Goal: Information Seeking & Learning: Learn about a topic

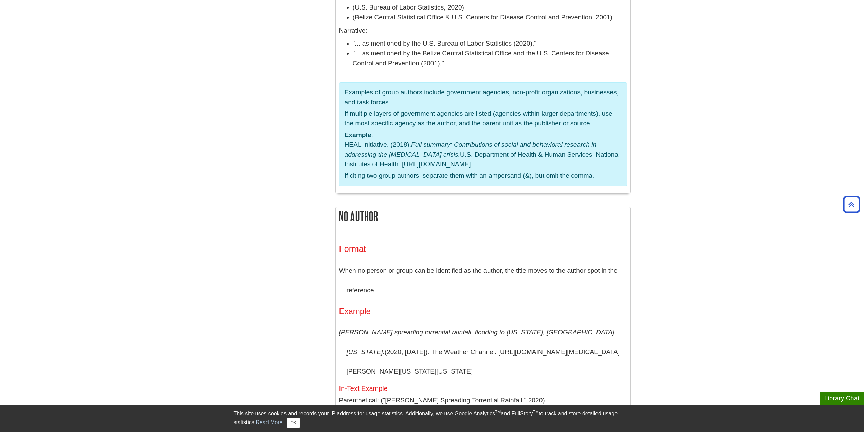
scroll to position [1615, 0]
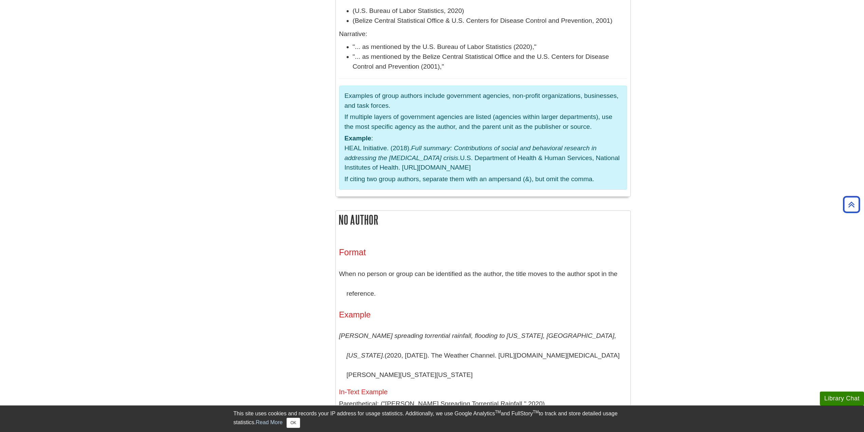
click at [435, 264] on p "When no person or group can be identified as the author, the title moves to the…" at bounding box center [483, 283] width 288 height 39
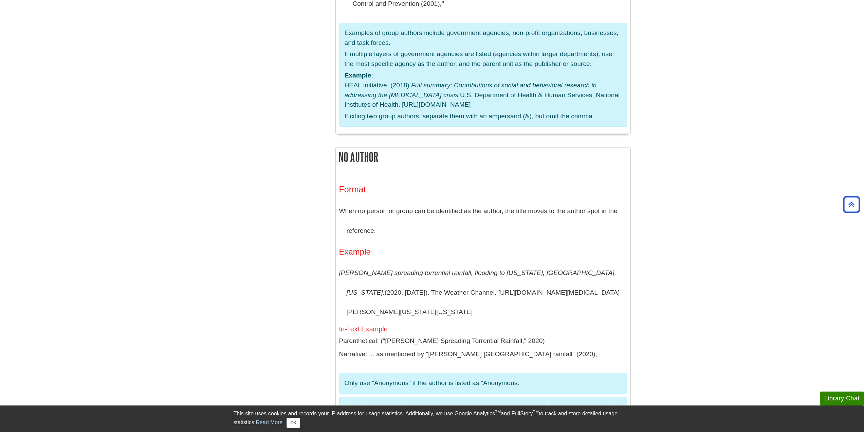
scroll to position [1683, 0]
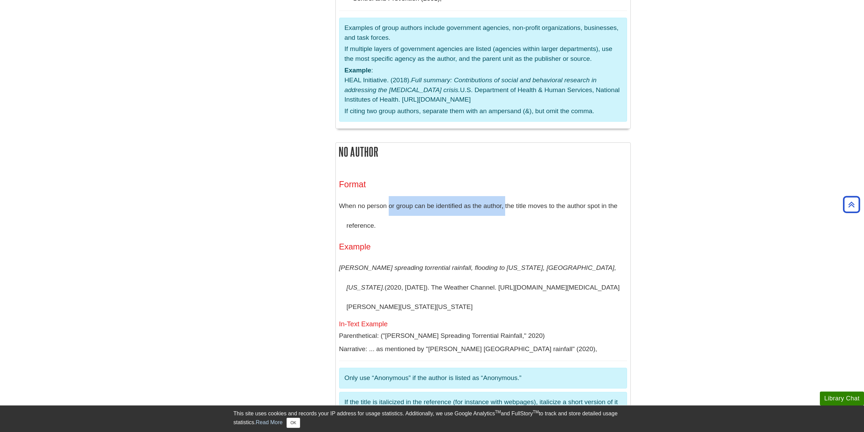
drag, startPoint x: 390, startPoint y: 125, endPoint x: 505, endPoint y: 129, distance: 114.5
click at [505, 196] on p "When no person or group can be identified as the author, the title moves to the…" at bounding box center [483, 215] width 288 height 39
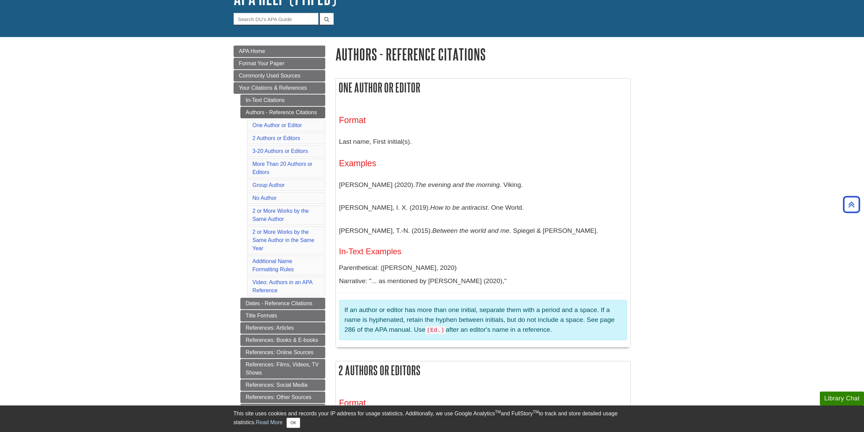
scroll to position [0, 0]
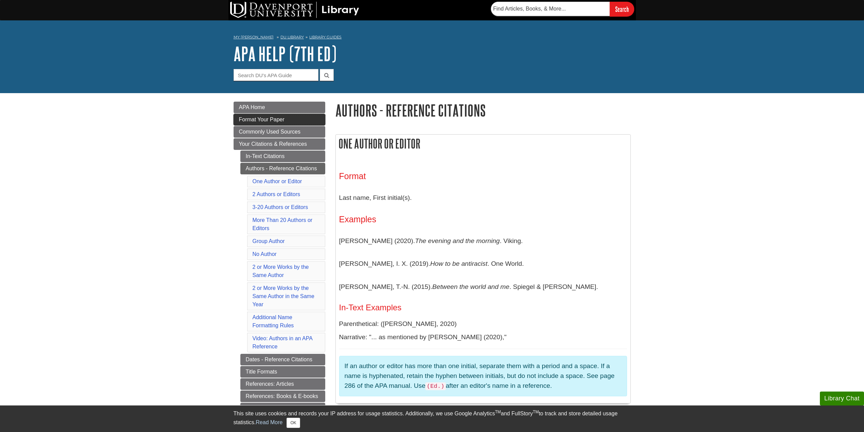
click at [260, 118] on span "Format Your Paper" at bounding box center [261, 119] width 45 height 6
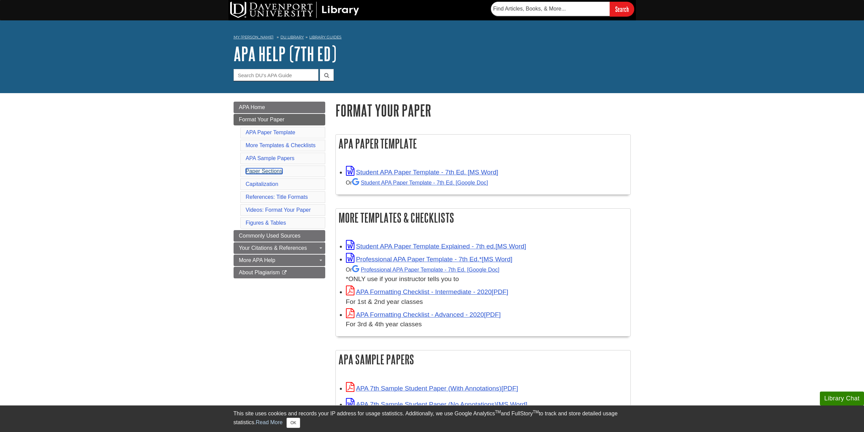
click at [269, 171] on link "Paper Sections" at bounding box center [264, 171] width 37 height 6
click at [256, 76] on input "Guide Search Terms" at bounding box center [276, 75] width 85 height 12
type input "bullet"
click at [320, 69] on button "submit" at bounding box center [327, 75] width 14 height 12
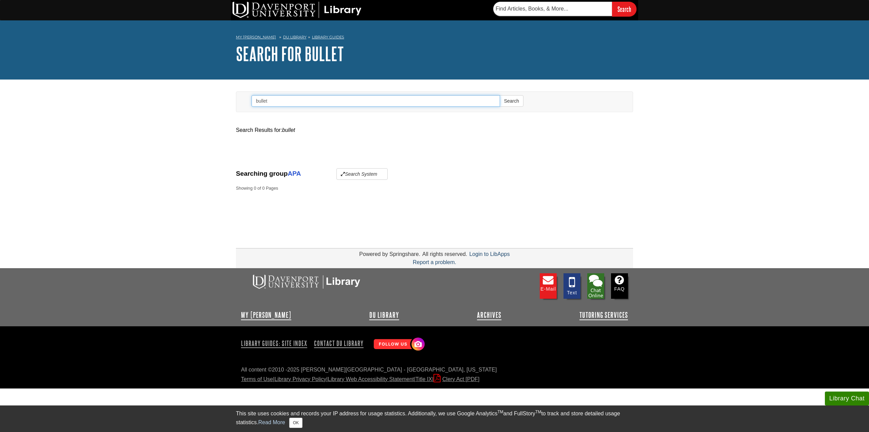
drag, startPoint x: 280, startPoint y: 99, endPoint x: 243, endPoint y: 100, distance: 36.7
click at [243, 100] on div "Search bullet Search" at bounding box center [434, 102] width 386 height 20
click at [500, 95] on button "Search" at bounding box center [512, 101] width 24 height 12
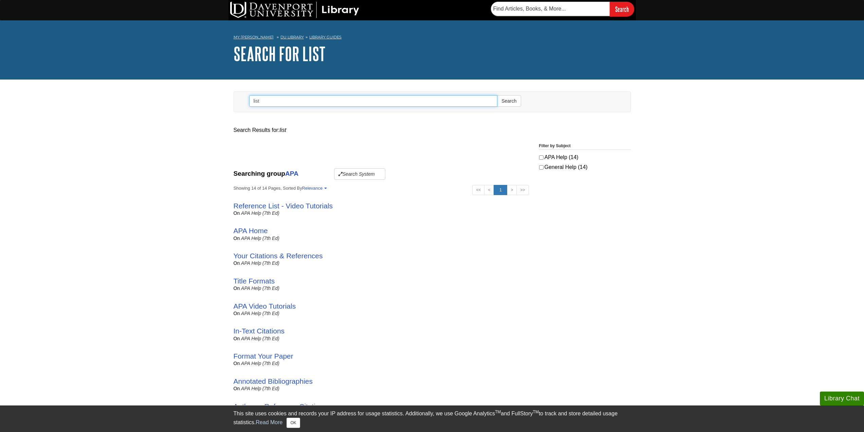
drag, startPoint x: 260, startPoint y: 100, endPoint x: 248, endPoint y: 101, distance: 12.9
click at [248, 100] on form "Search list Search" at bounding box center [385, 102] width 282 height 20
type input "bullet points"
click at [497, 95] on button "Search" at bounding box center [509, 101] width 24 height 12
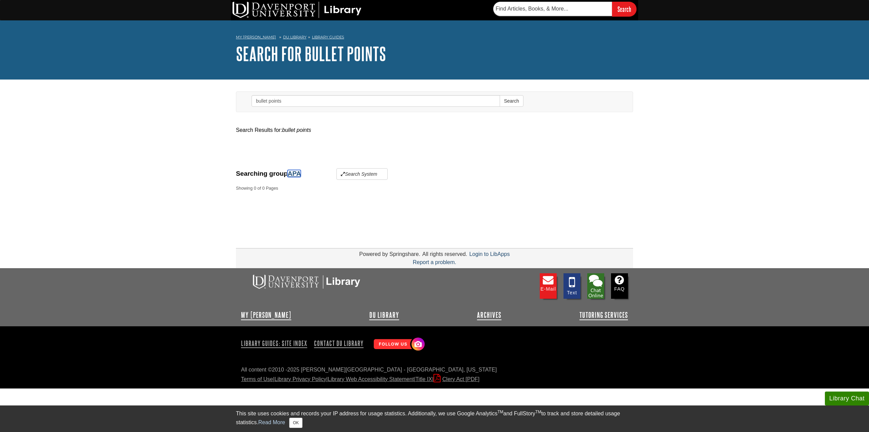
click at [297, 171] on link "APA" at bounding box center [294, 173] width 13 height 7
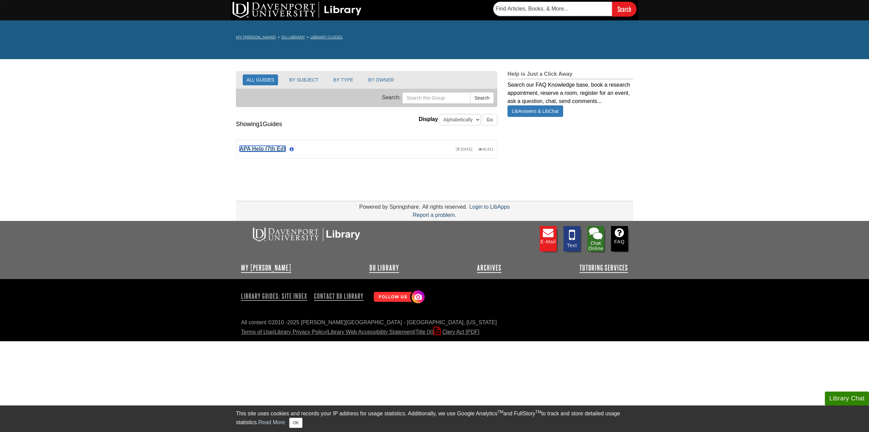
click at [254, 147] on link "APA Help (7th Ed)" at bounding box center [263, 149] width 46 height 6
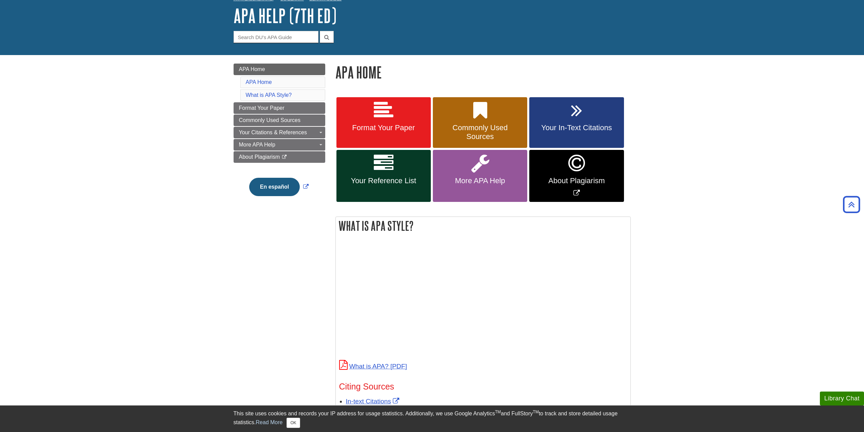
scroll to position [21, 0]
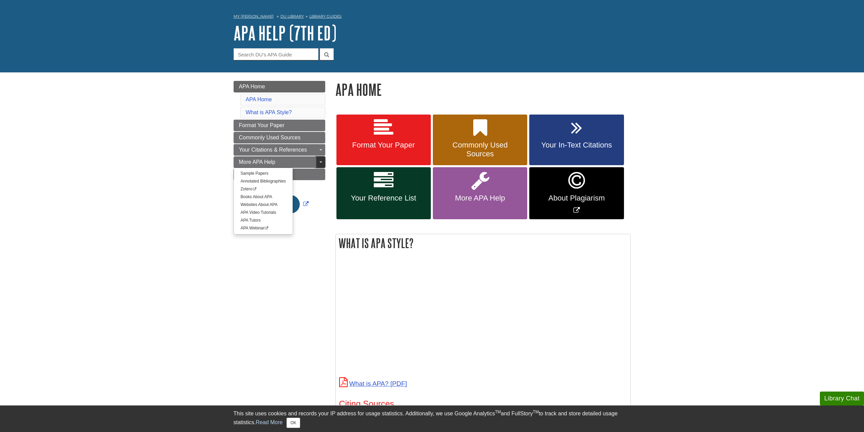
click at [322, 162] on link "Toggle Dropdown" at bounding box center [321, 162] width 10 height 12
click at [318, 161] on link "Toggle Dropdown" at bounding box center [321, 162] width 10 height 12
click at [142, 223] on body "Library Chat This site uses cookies and records your IP address for usage stati…" at bounding box center [432, 426] width 864 height 894
click at [149, 226] on body "Library Chat This site uses cookies and records your IP address for usage stati…" at bounding box center [432, 426] width 864 height 894
click at [378, 182] on icon at bounding box center [384, 180] width 20 height 20
